Goal: Task Accomplishment & Management: Use online tool/utility

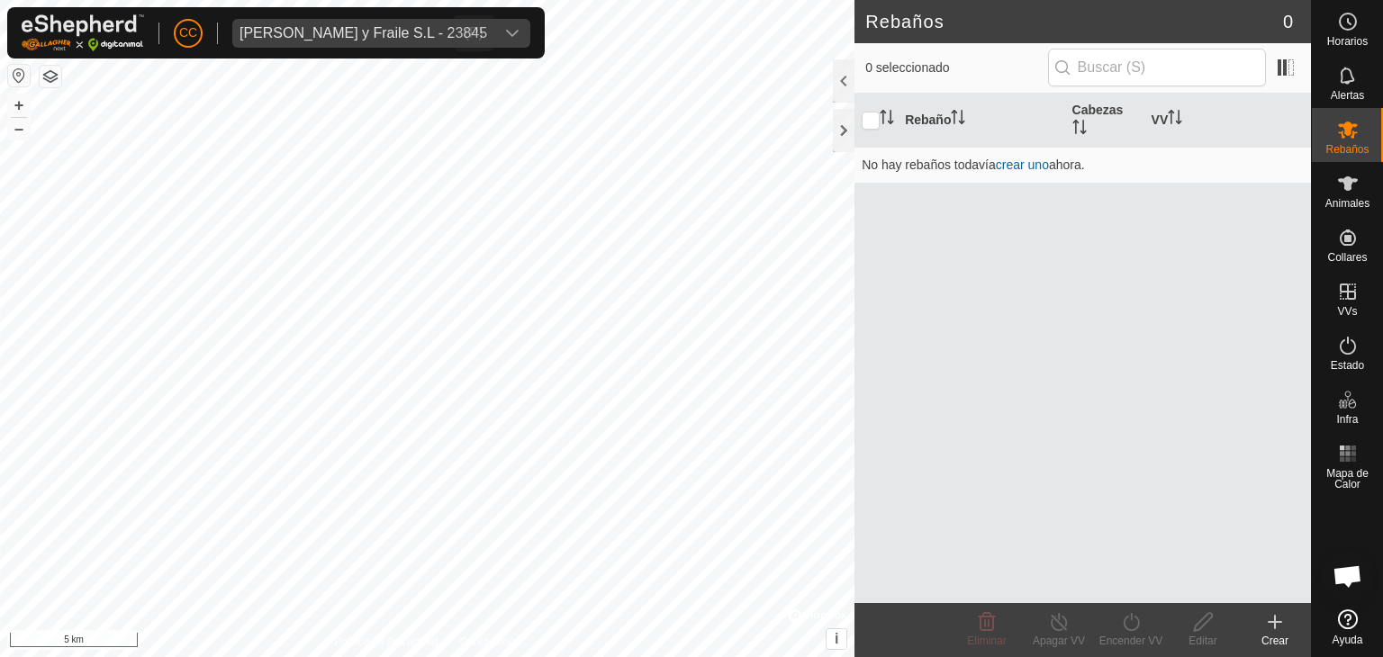
click at [286, 27] on div "[PERSON_NAME] y Fraile S.L - 23845" at bounding box center [363, 33] width 248 height 14
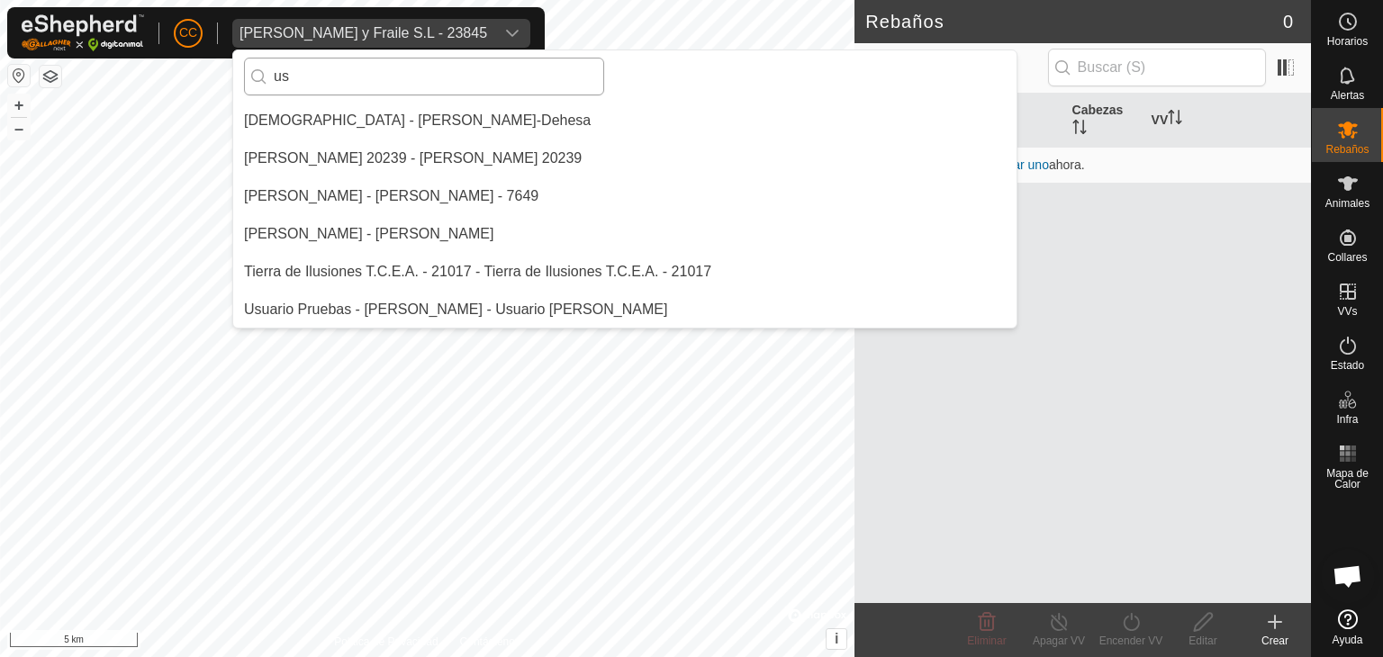
scroll to position [339, 0]
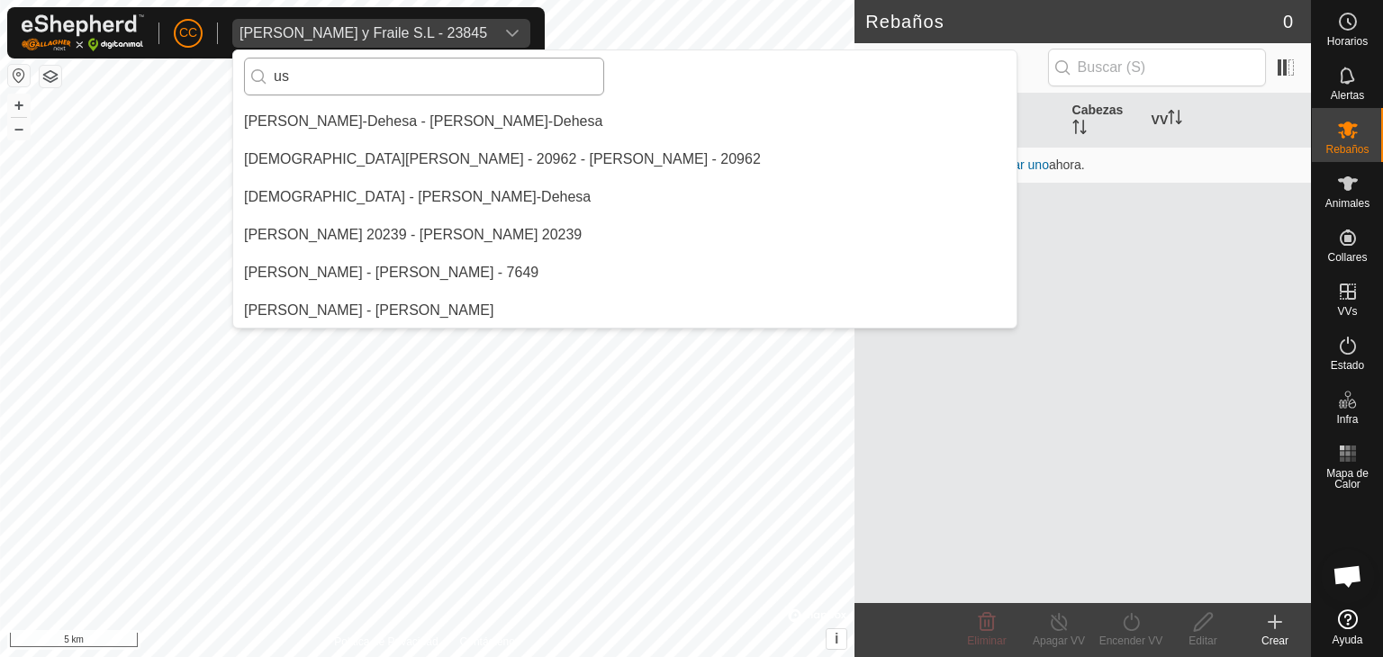
type input "u"
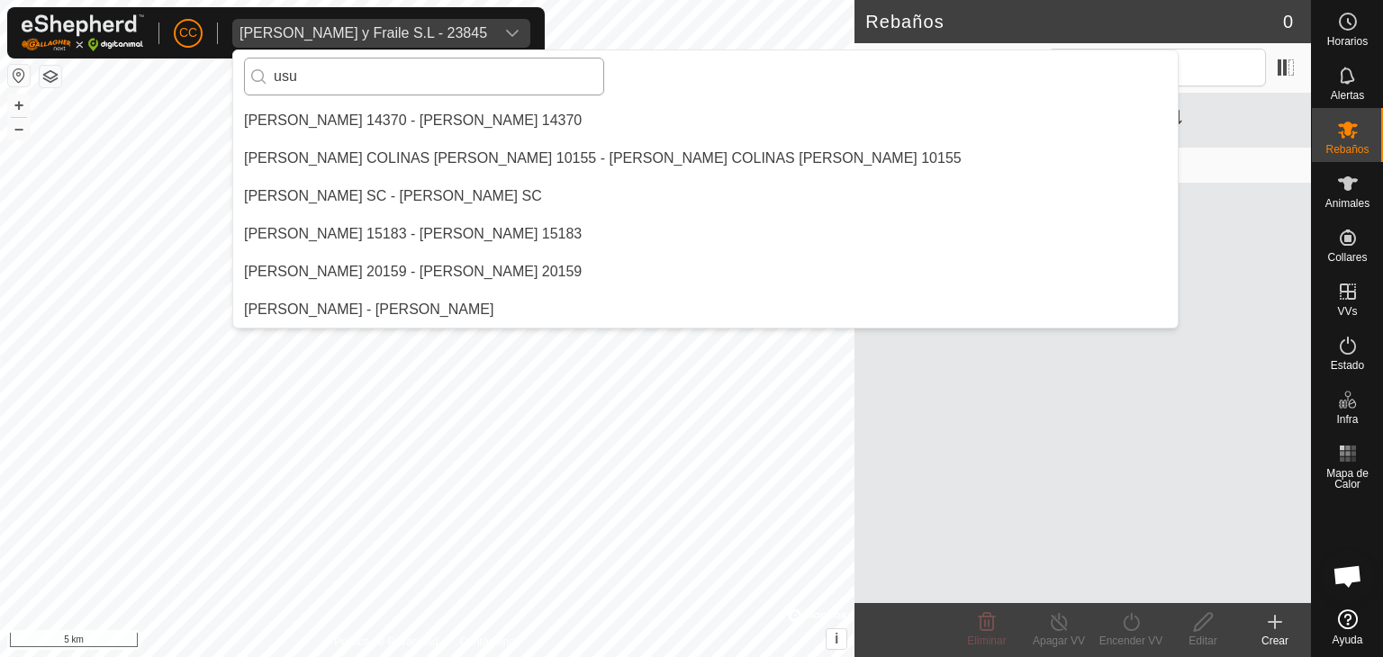
scroll to position [0, 0]
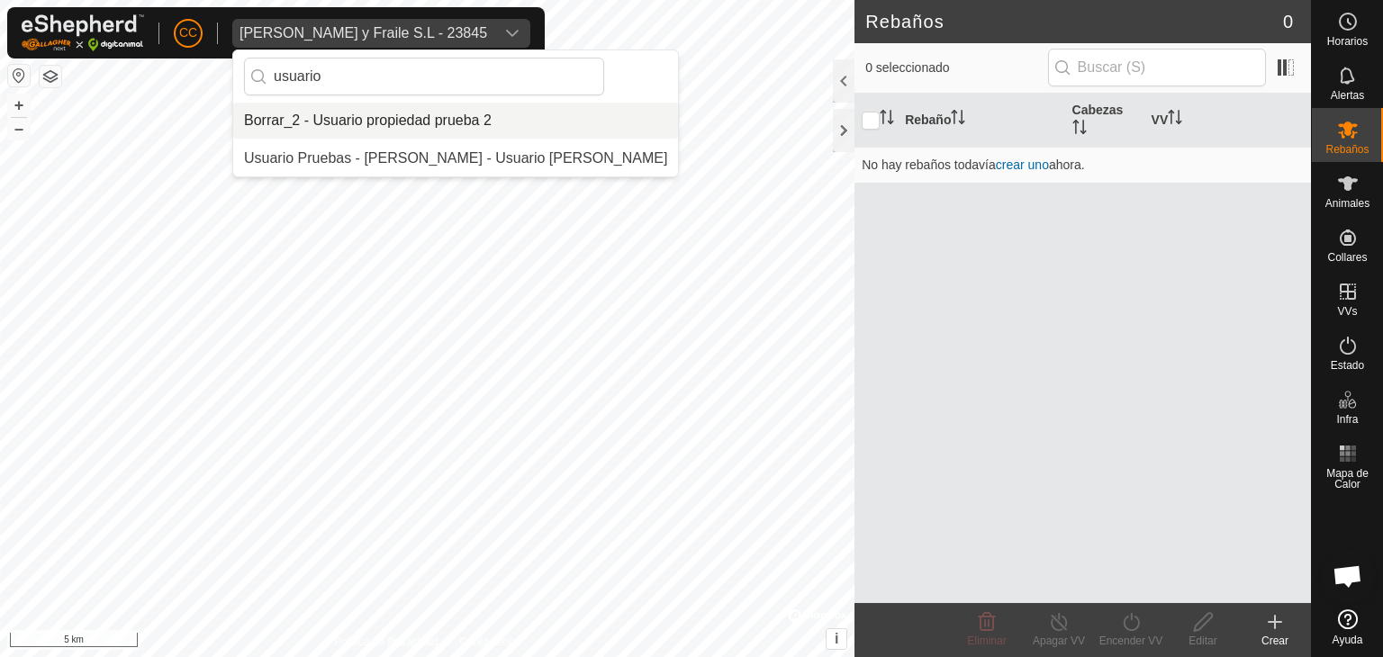
drag, startPoint x: 350, startPoint y: 77, endPoint x: 252, endPoint y: 81, distance: 98.2
click at [252, 81] on p-iconfield "usuario" at bounding box center [424, 77] width 360 height 38
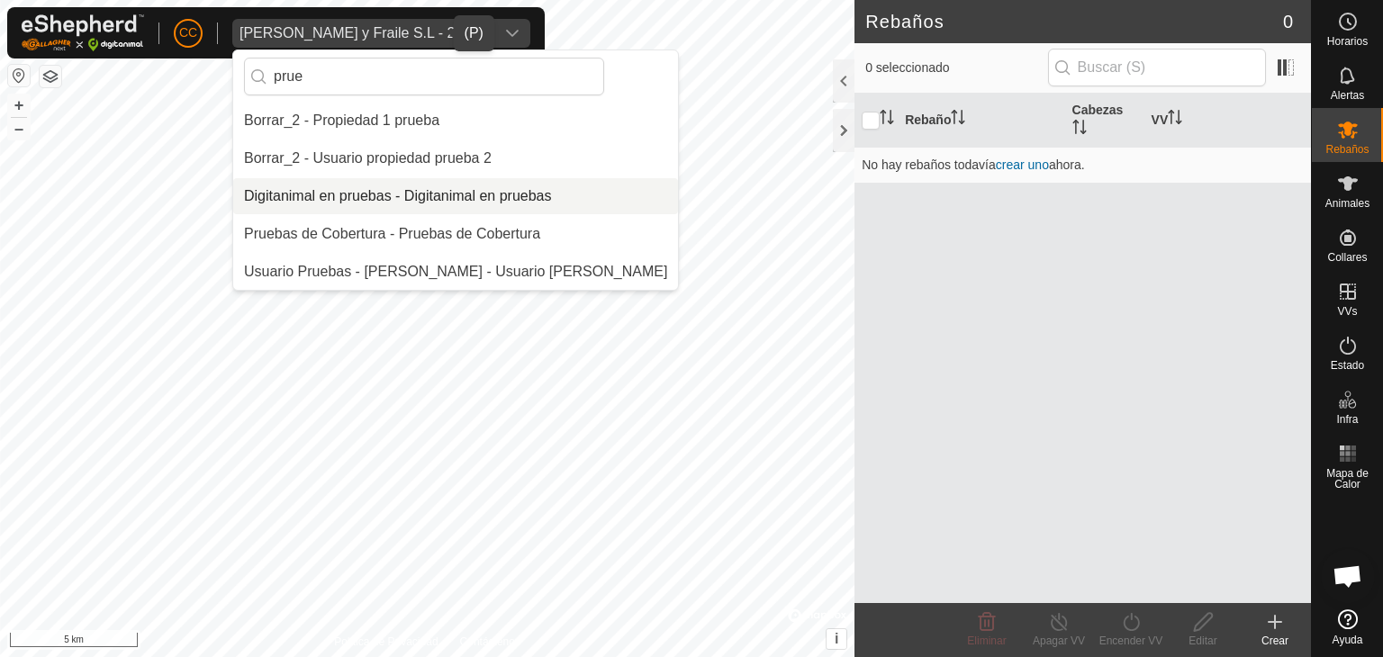
type input "prue"
click at [338, 195] on li "Digitanimal en pruebas - Digitanimal en pruebas" at bounding box center [455, 196] width 445 height 36
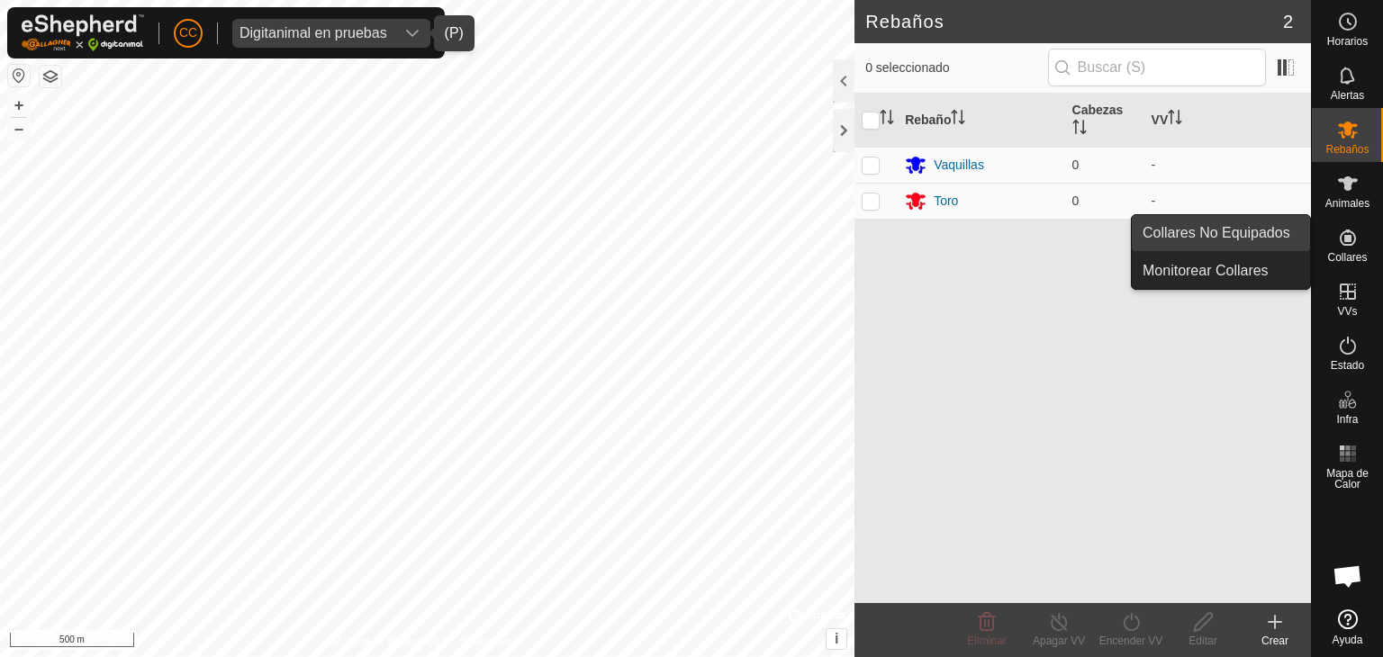
click at [1285, 242] on link "Collares No Equipados" at bounding box center [1221, 233] width 178 height 36
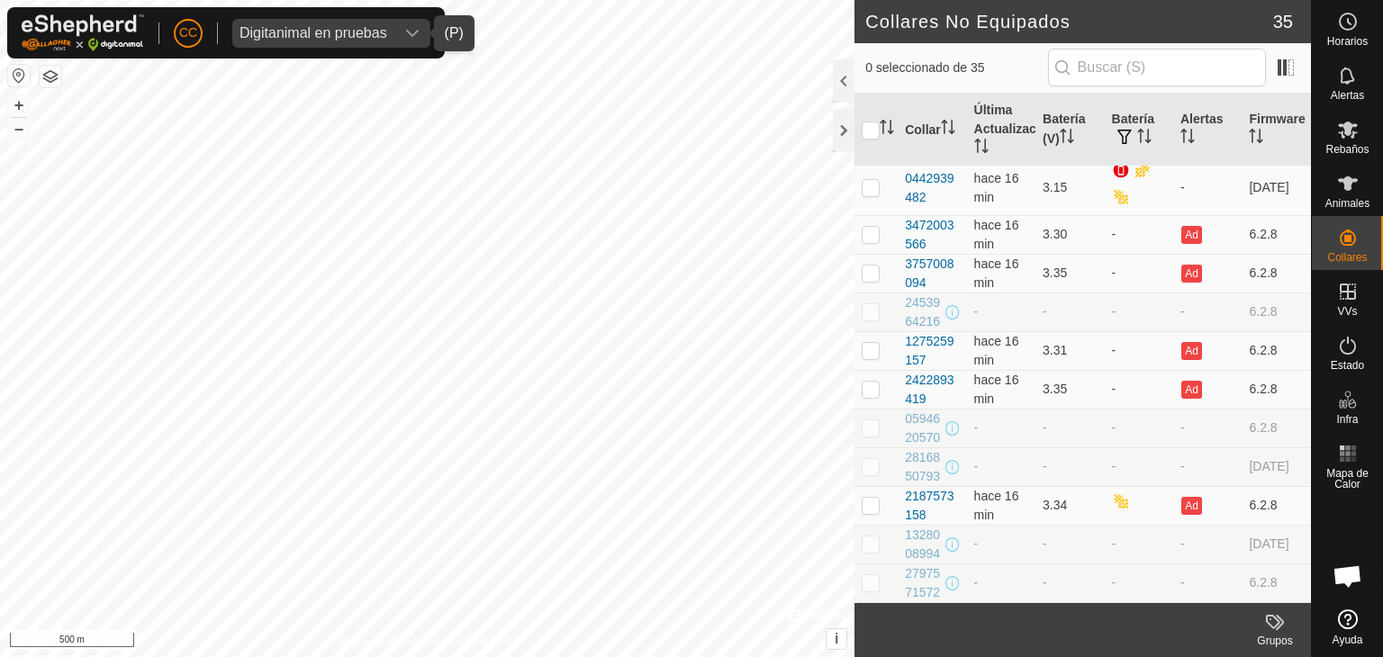
scroll to position [1276, 0]
click at [1005, 109] on th "Última Actualización" at bounding box center [1001, 130] width 68 height 73
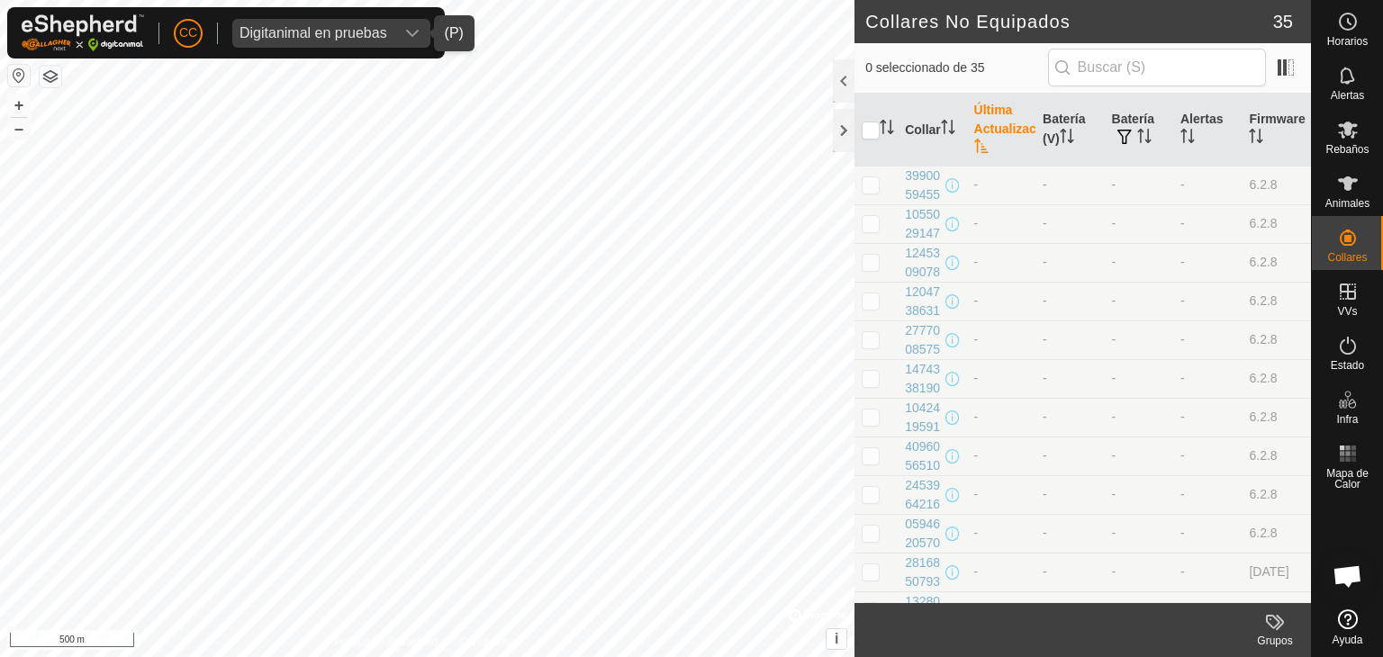
drag, startPoint x: 998, startPoint y: 127, endPoint x: 983, endPoint y: 122, distance: 16.2
click at [987, 122] on th "Última Actualización" at bounding box center [1001, 130] width 68 height 73
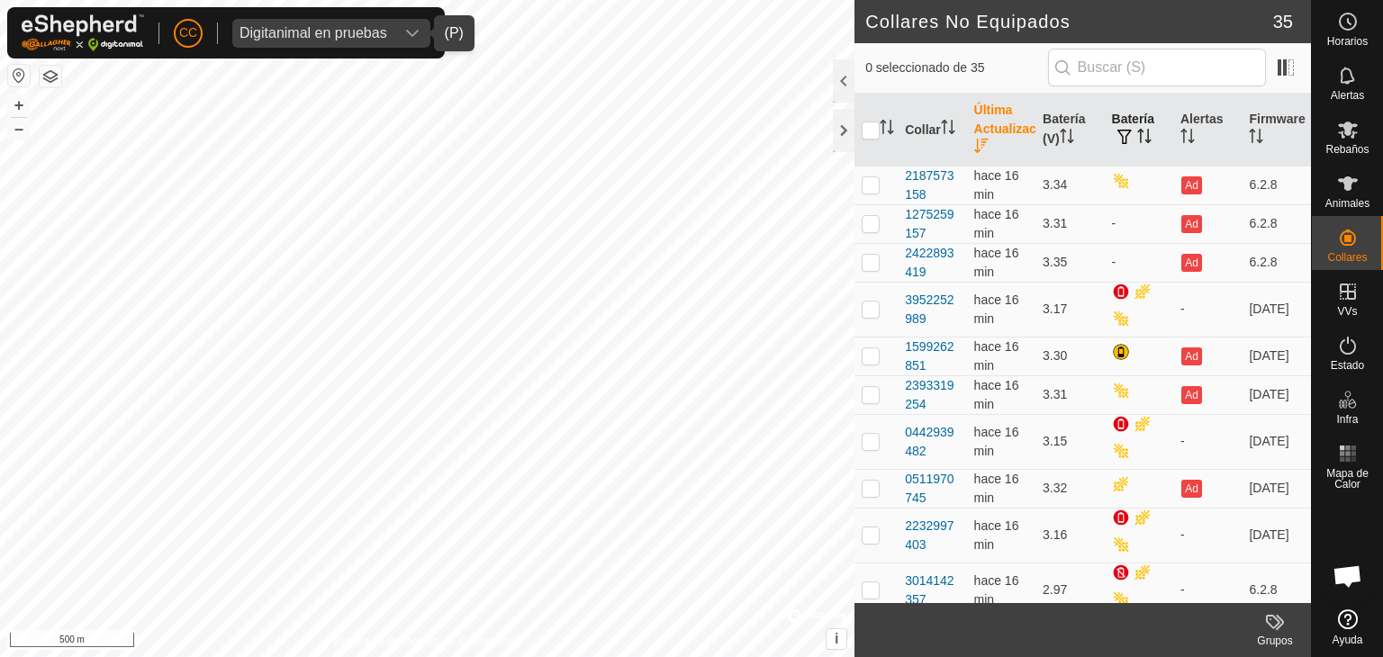
click at [1121, 139] on span "button" at bounding box center [1124, 137] width 14 height 14
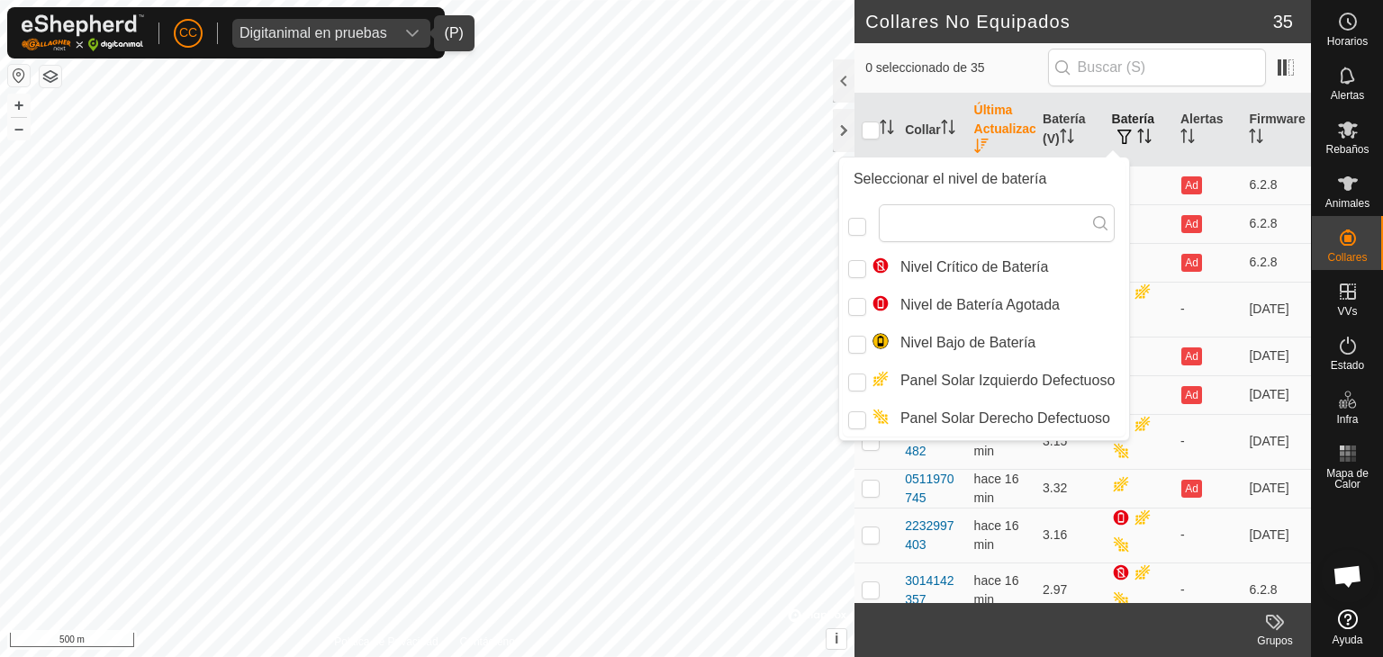
click at [1135, 123] on th "Batería" at bounding box center [1139, 130] width 68 height 73
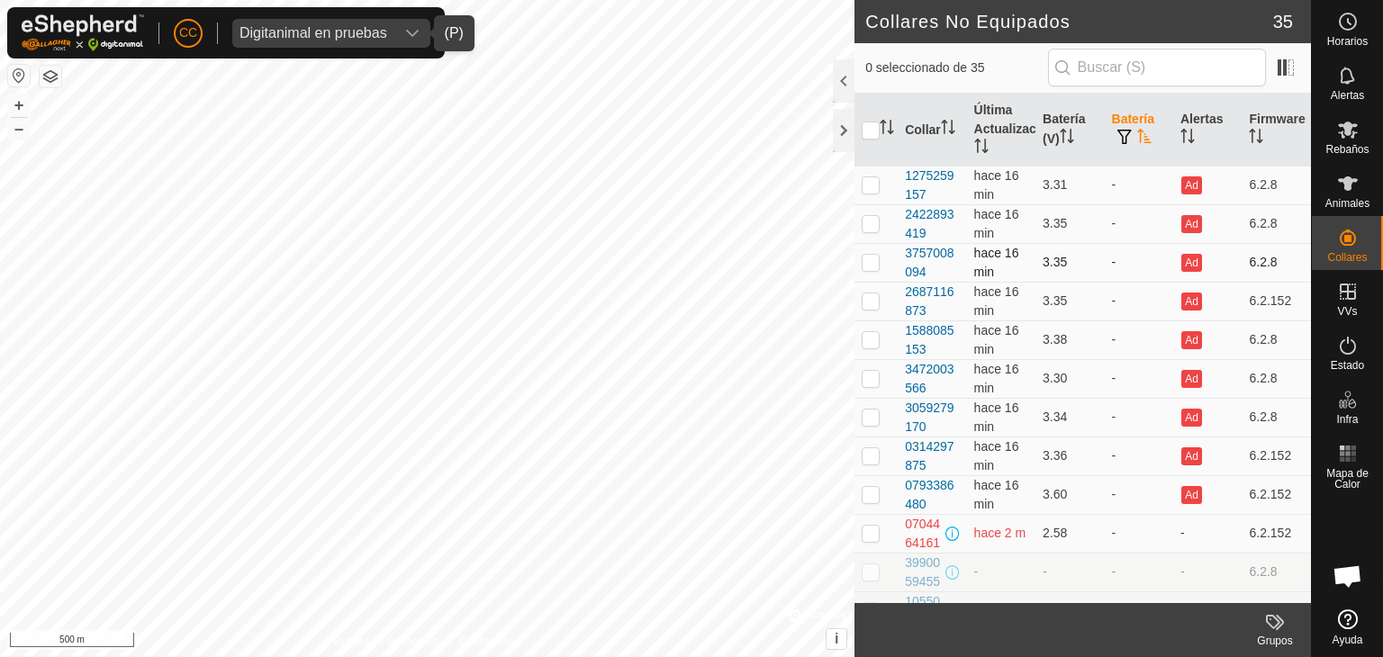
drag, startPoint x: 893, startPoint y: 168, endPoint x: 963, endPoint y: 271, distance: 124.3
drag, startPoint x: 900, startPoint y: 174, endPoint x: 940, endPoint y: 500, distance: 328.3
copy tbody "1275259157 hace 16 min 3.31 - Ad 6.2.8 2422893419 hace 16 min 3.35 - Ad 6.2.8 3…"
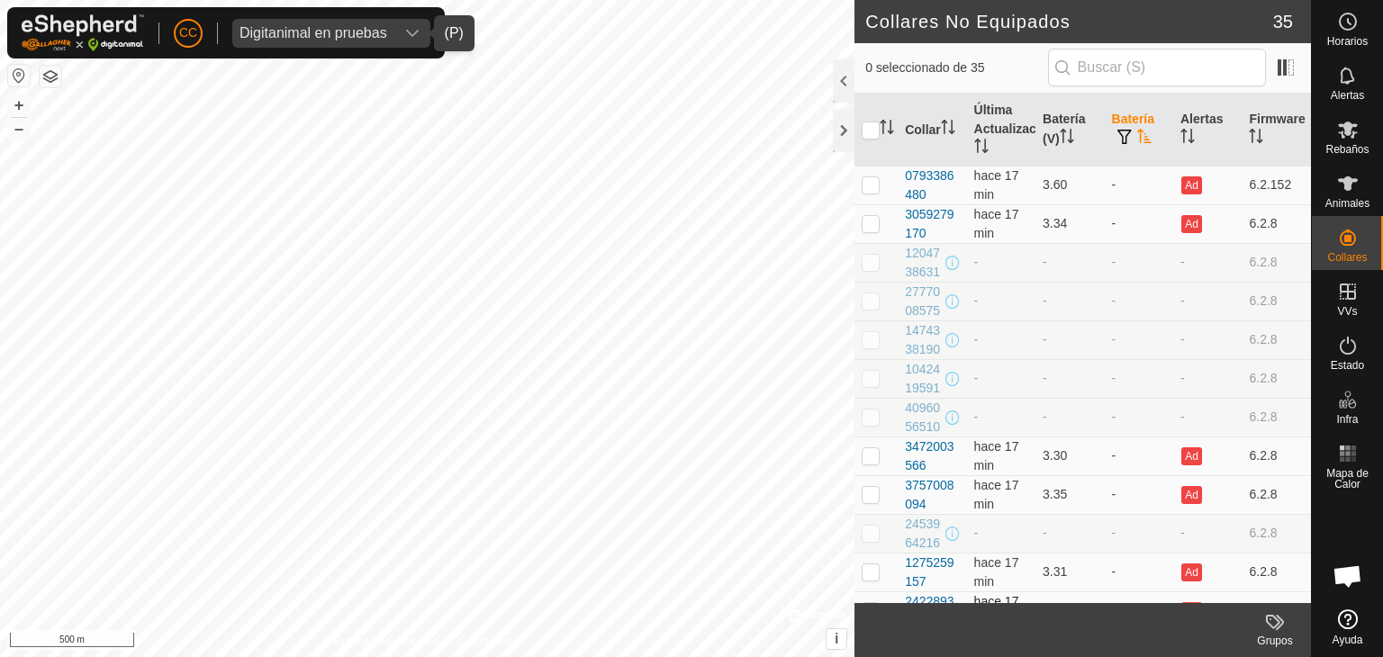
scroll to position [180, 0]
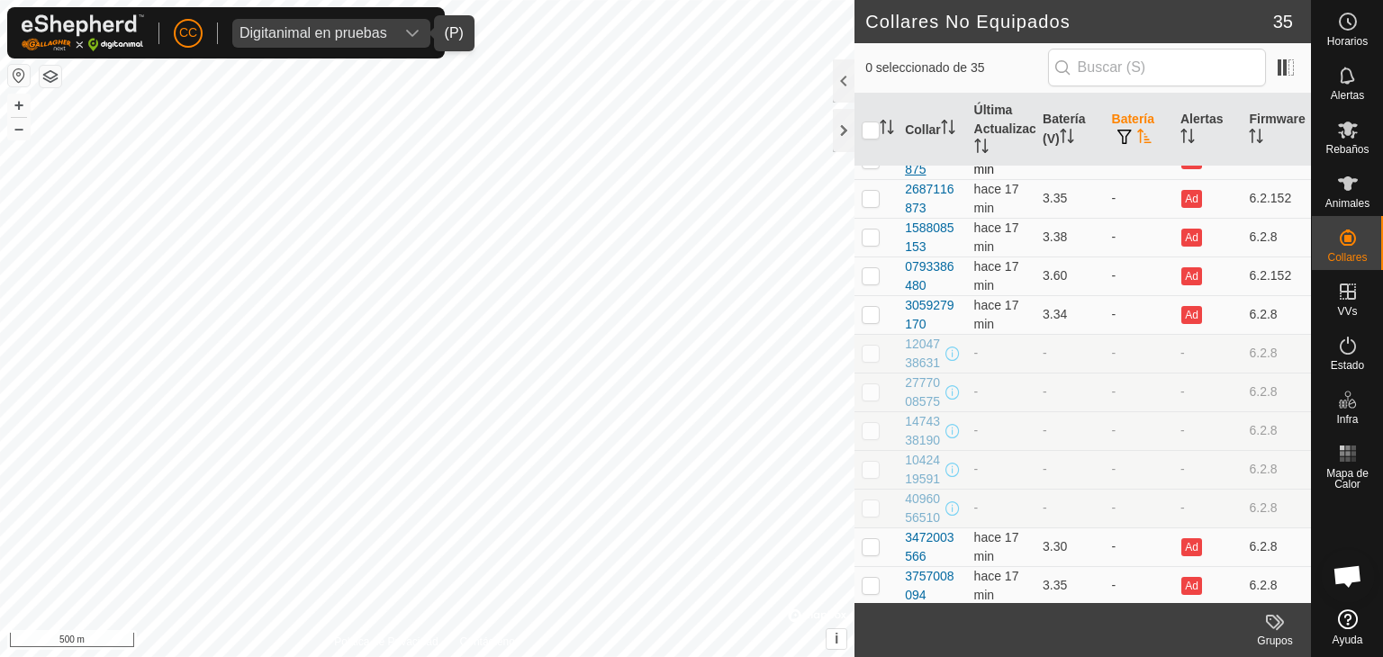
drag, startPoint x: 894, startPoint y: 221, endPoint x: 929, endPoint y: 237, distance: 38.7
click at [929, 179] on tr "0314297875 hace 17 min 3.36 - Ad [DATE]" at bounding box center [1082, 159] width 456 height 39
drag, startPoint x: 931, startPoint y: 239, endPoint x: 904, endPoint y: 226, distance: 29.8
click at [905, 179] on div "0314297875" at bounding box center [932, 160] width 54 height 38
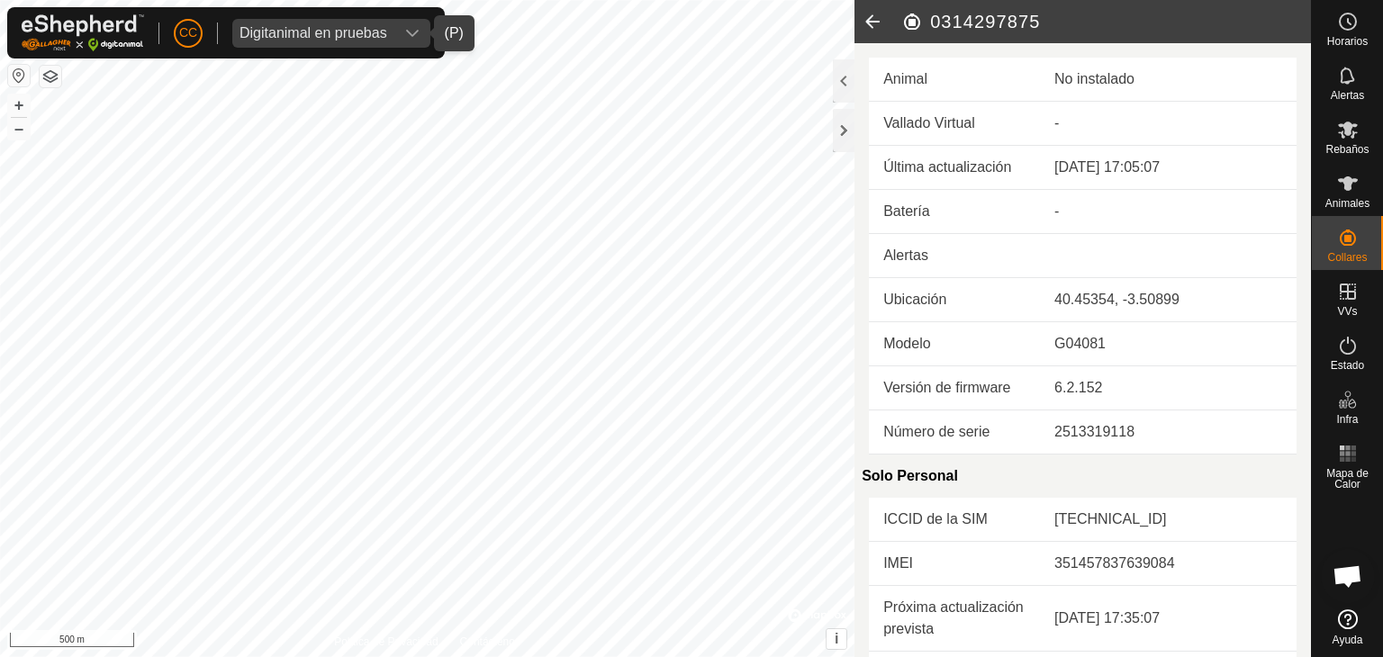
click at [974, 14] on h2 "0314297875" at bounding box center [1106, 22] width 410 height 22
copy h2 "0314297875"
click at [875, 23] on icon at bounding box center [872, 21] width 36 height 43
